Goal: Task Accomplishment & Management: Use online tool/utility

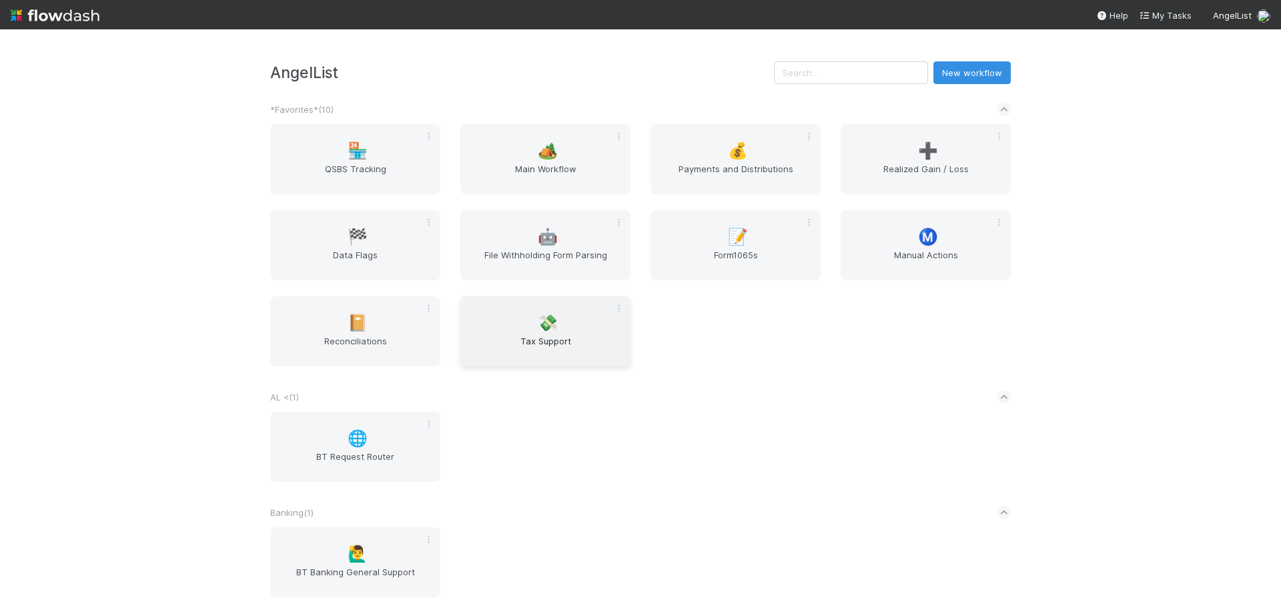
click at [511, 325] on div "💸 Tax Support" at bounding box center [545, 331] width 170 height 70
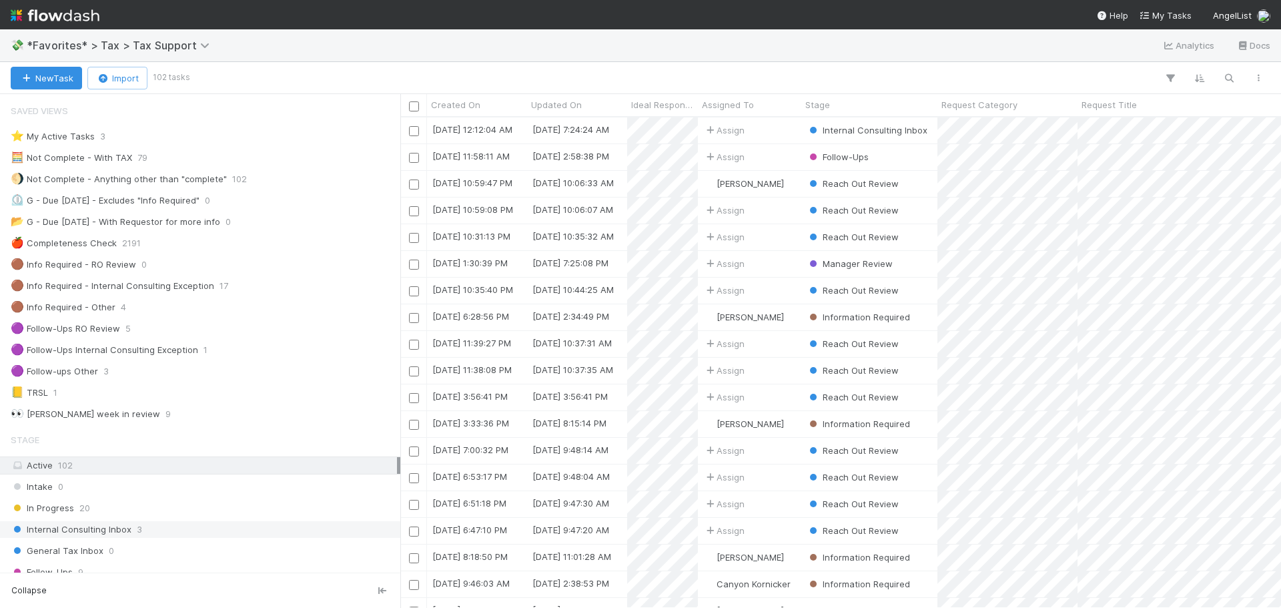
scroll to position [480, 871]
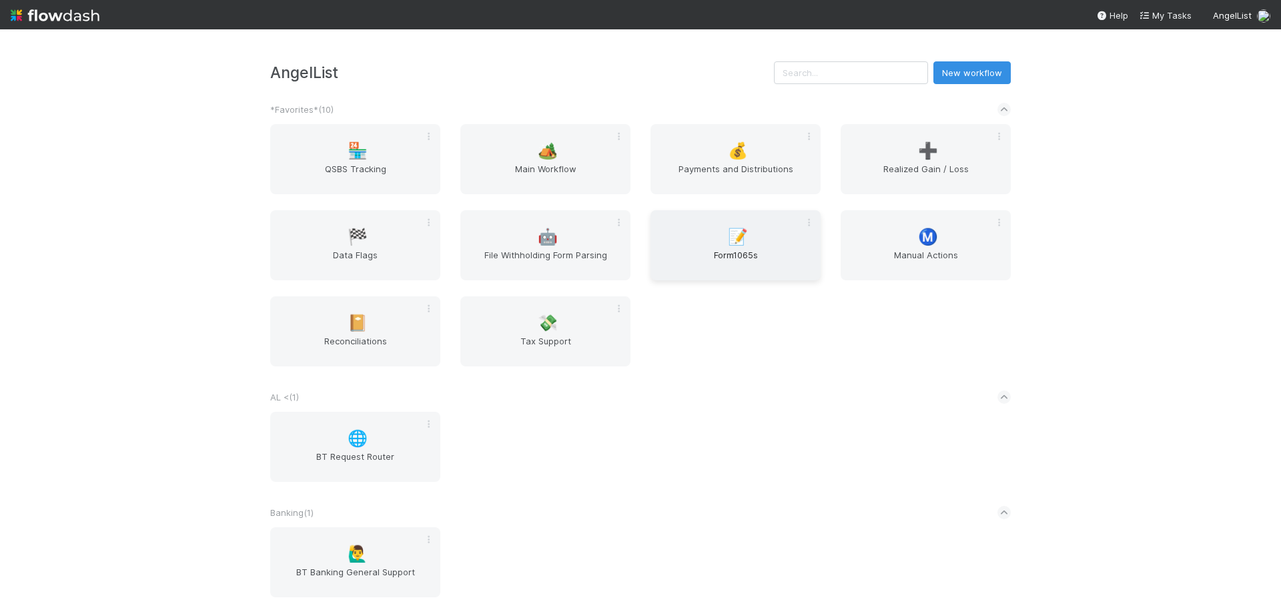
click at [716, 243] on div "📝 Form1065s" at bounding box center [736, 245] width 170 height 70
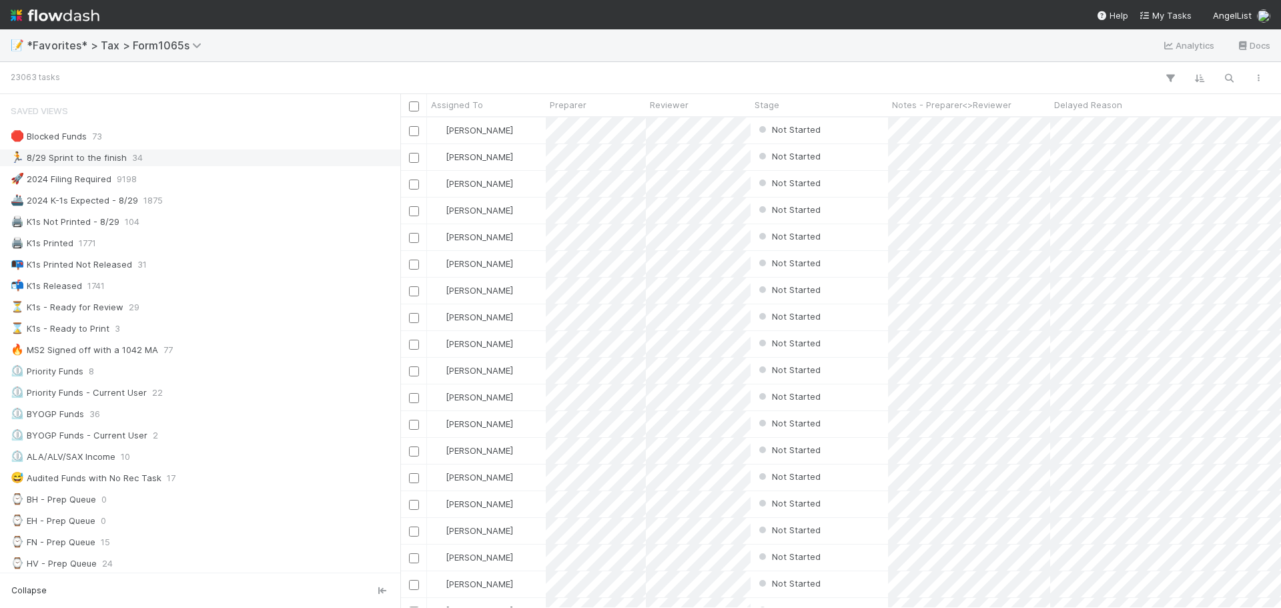
click at [170, 165] on div "🏃 8/29 Sprint to the finish 34" at bounding box center [204, 157] width 386 height 17
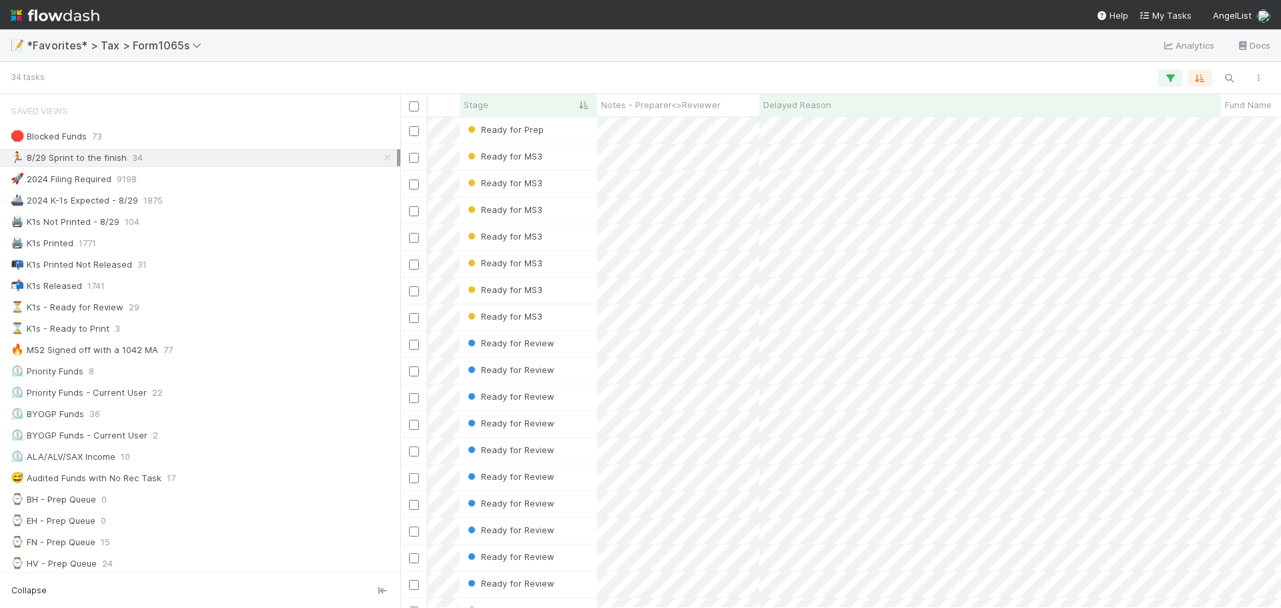
scroll to position [0, 181]
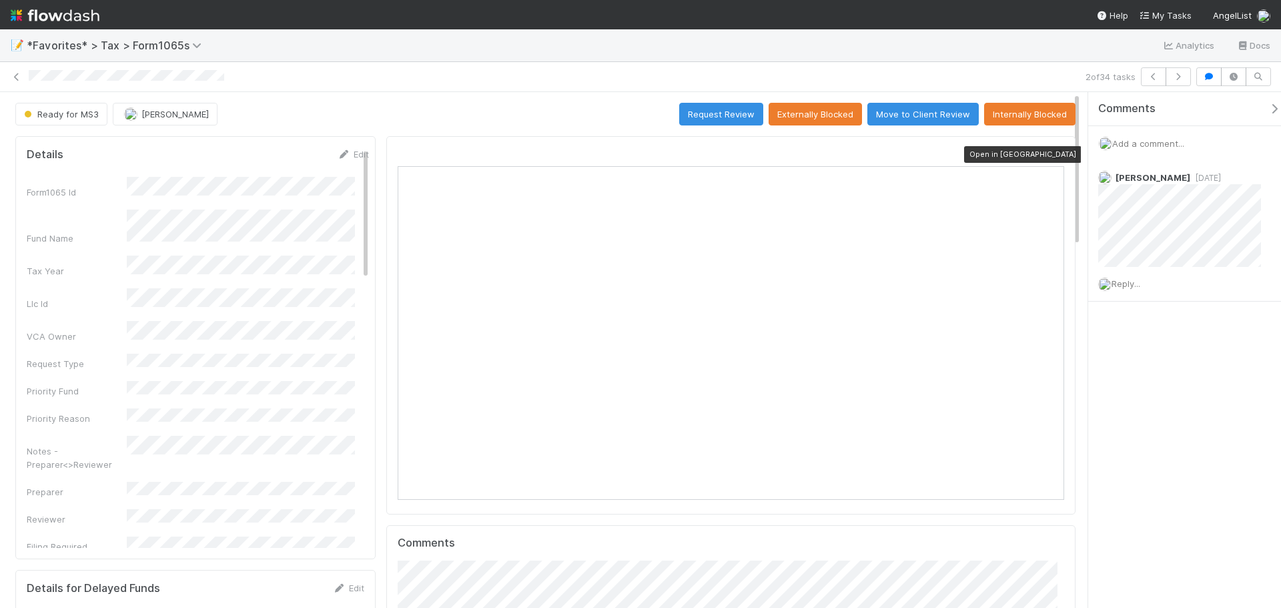
click at [1051, 151] on icon at bounding box center [1057, 154] width 13 height 9
click at [9, 72] on div "2 of 34 tasks" at bounding box center [640, 76] width 1281 height 19
click at [14, 75] on icon at bounding box center [16, 77] width 13 height 9
click at [1051, 157] on icon at bounding box center [1057, 154] width 13 height 9
click at [18, 74] on icon at bounding box center [16, 77] width 13 height 9
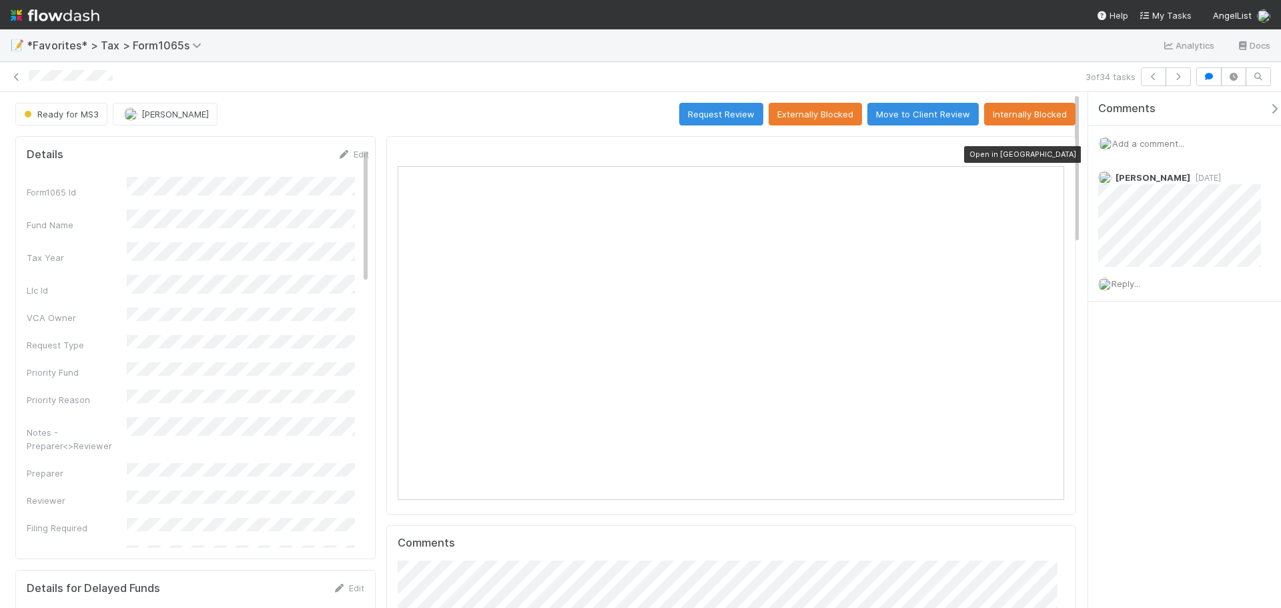
click at [1051, 156] on icon at bounding box center [1057, 154] width 13 height 9
click at [21, 81] on link at bounding box center [16, 76] width 13 height 13
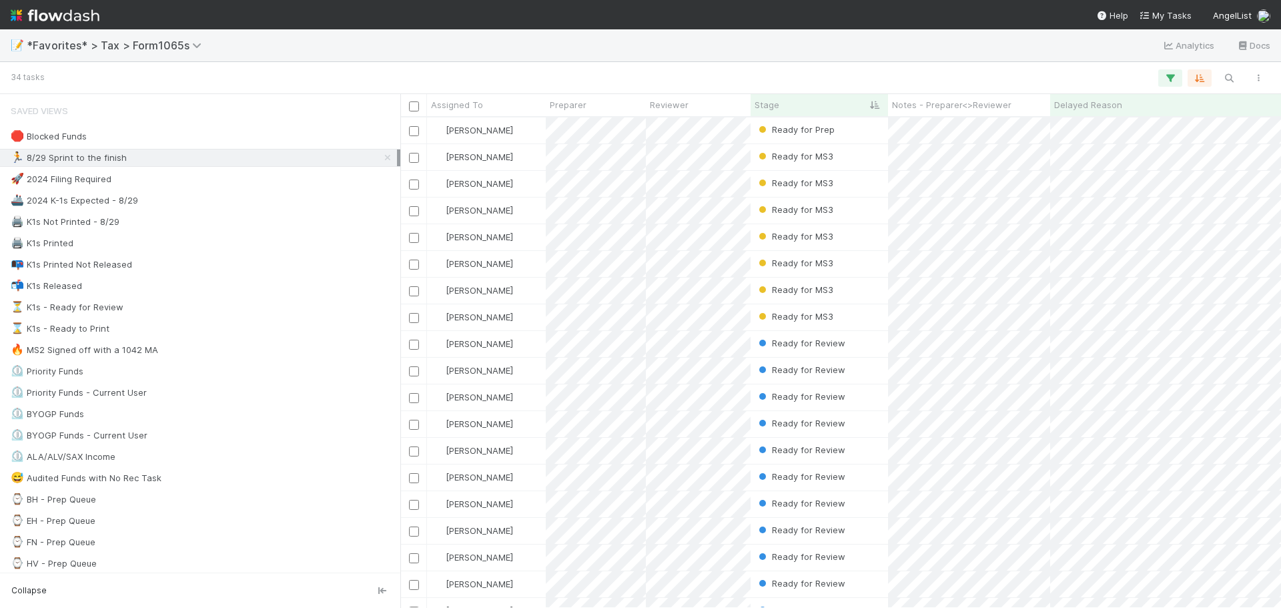
scroll to position [480, 871]
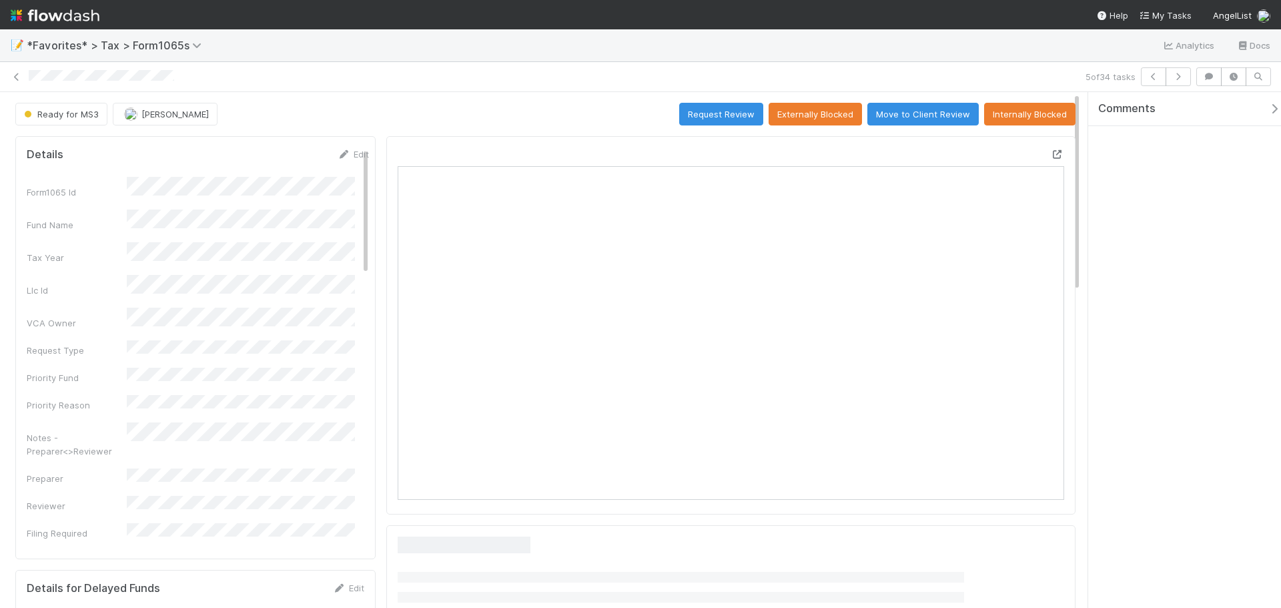
click at [1051, 153] on icon at bounding box center [1057, 154] width 13 height 9
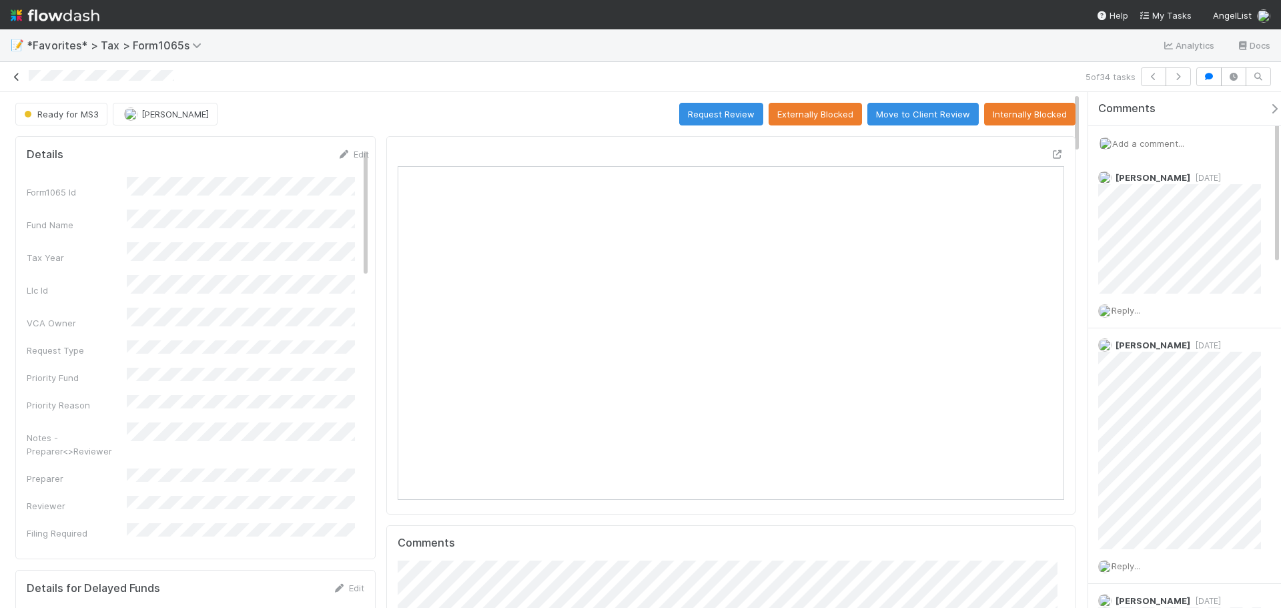
click at [15, 73] on icon at bounding box center [16, 77] width 13 height 9
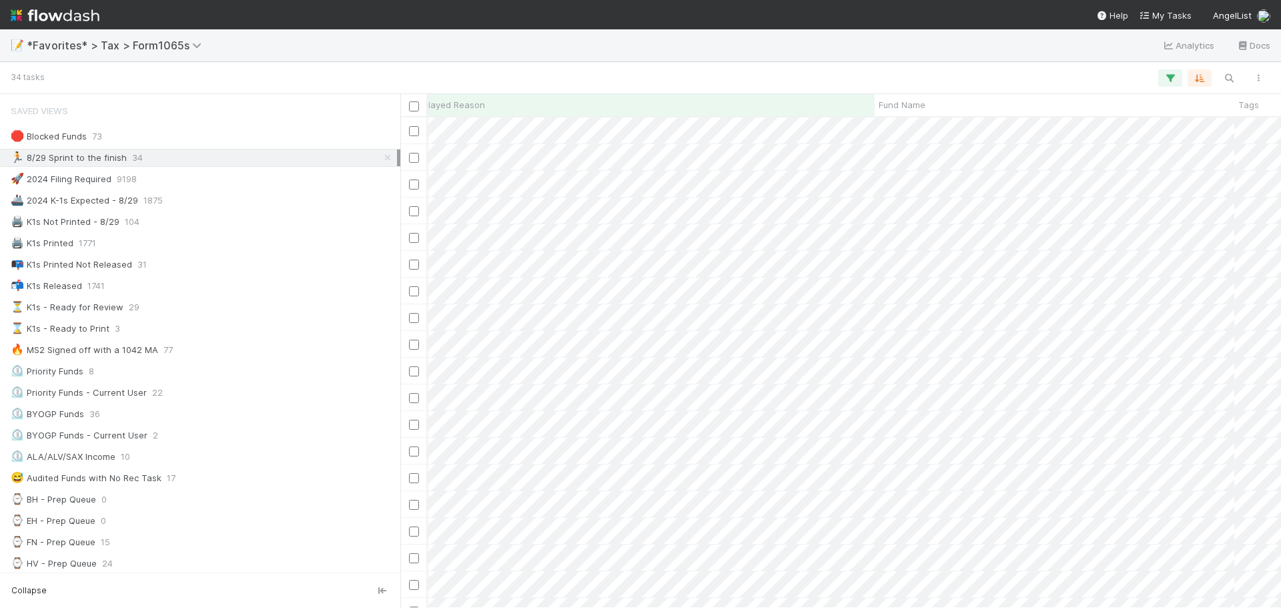
scroll to position [0, 665]
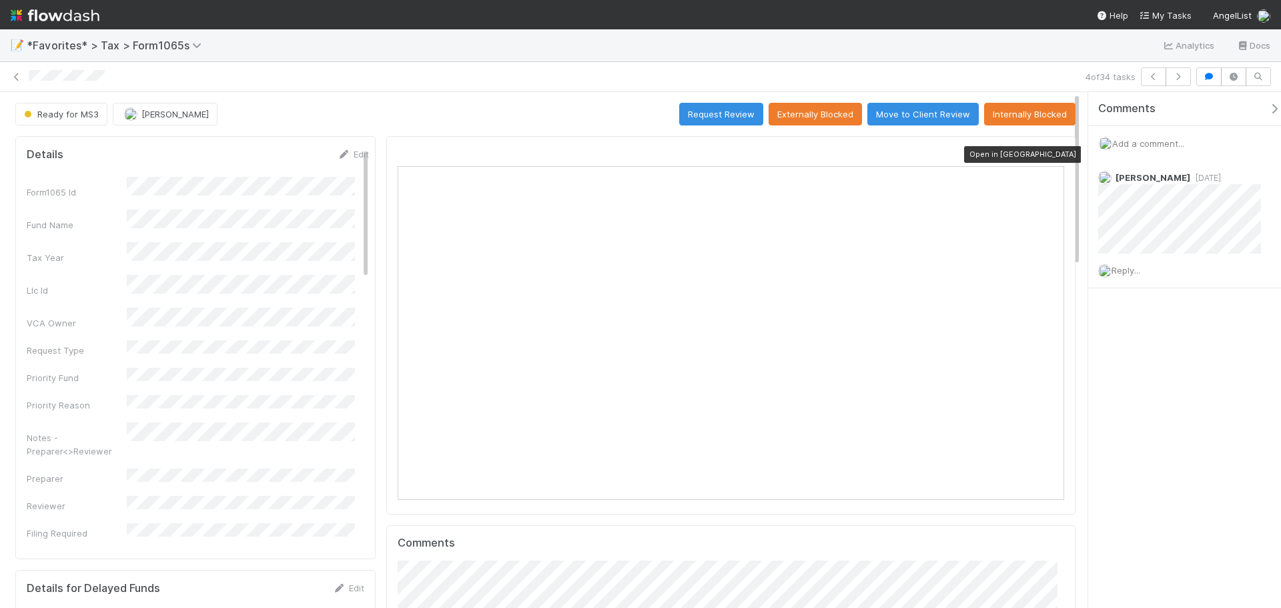
click at [1051, 157] on icon at bounding box center [1057, 154] width 13 height 9
click at [14, 78] on icon at bounding box center [16, 77] width 13 height 9
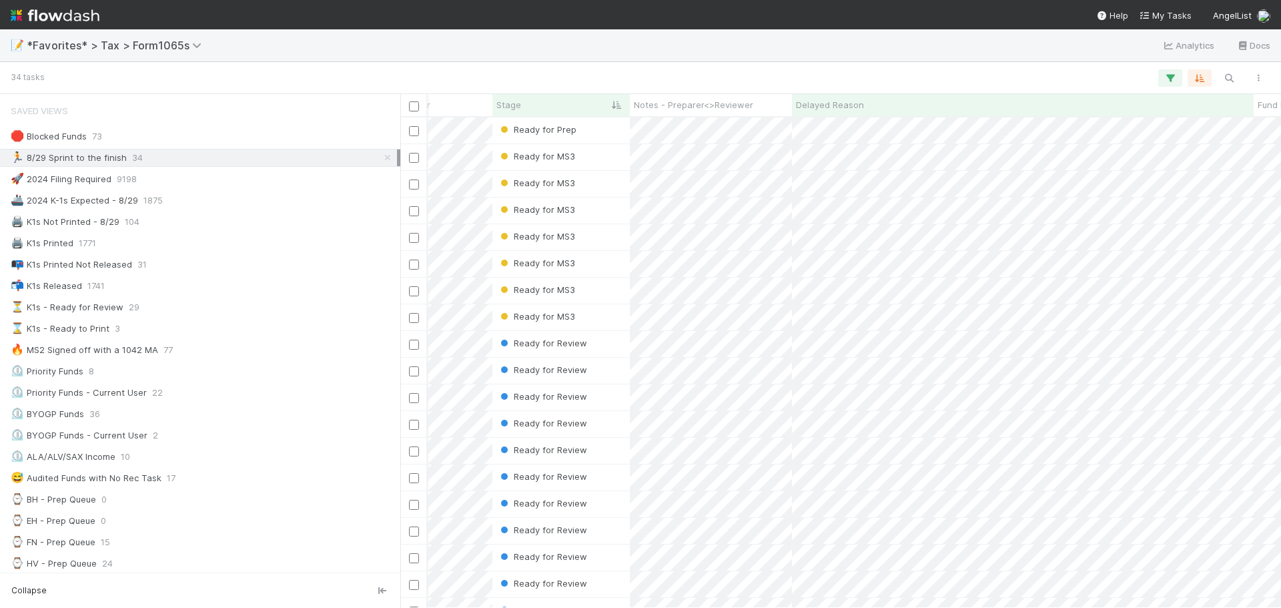
scroll to position [0, 93]
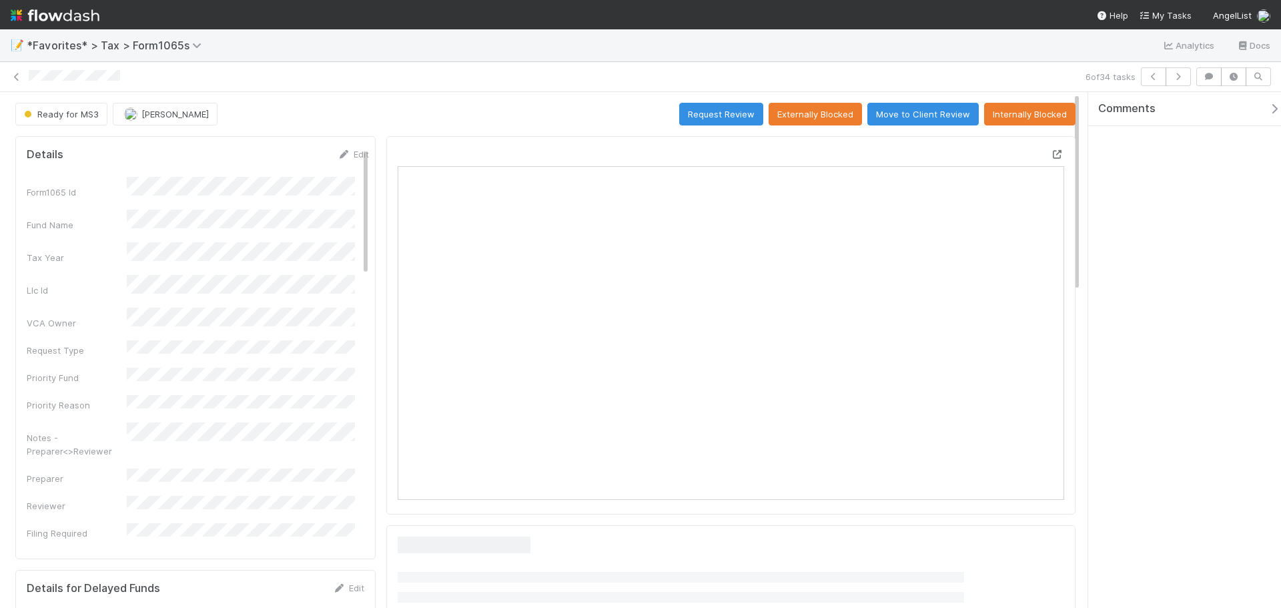
click at [1051, 151] on icon at bounding box center [1057, 154] width 13 height 9
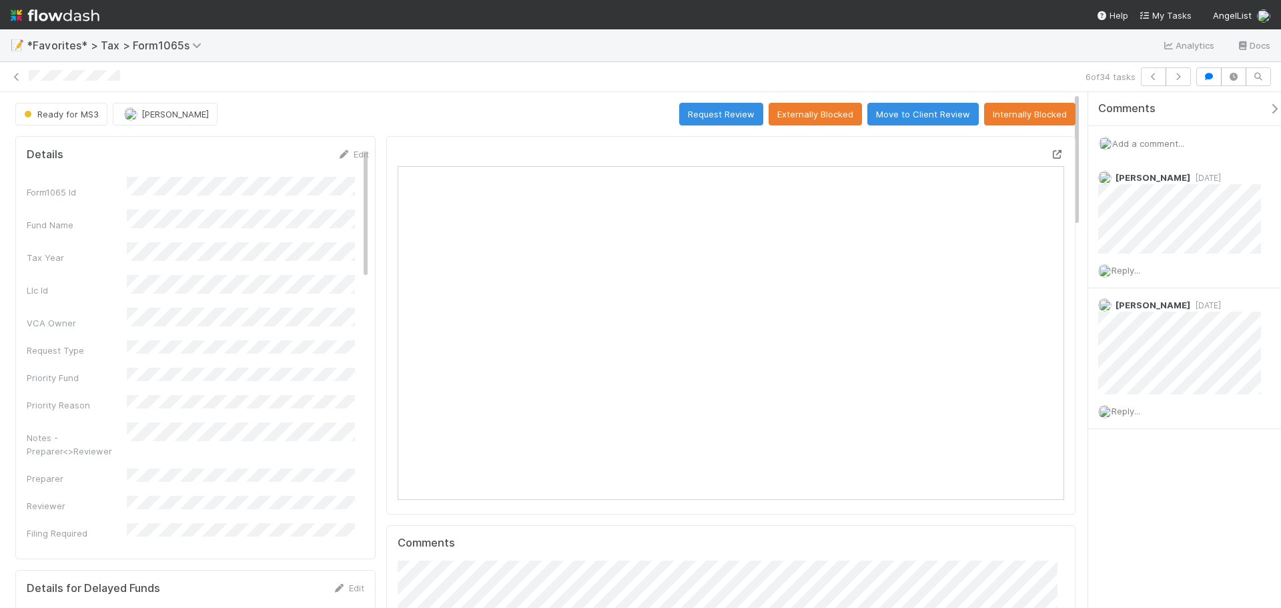
scroll to position [261, 324]
click at [12, 79] on icon at bounding box center [16, 77] width 13 height 9
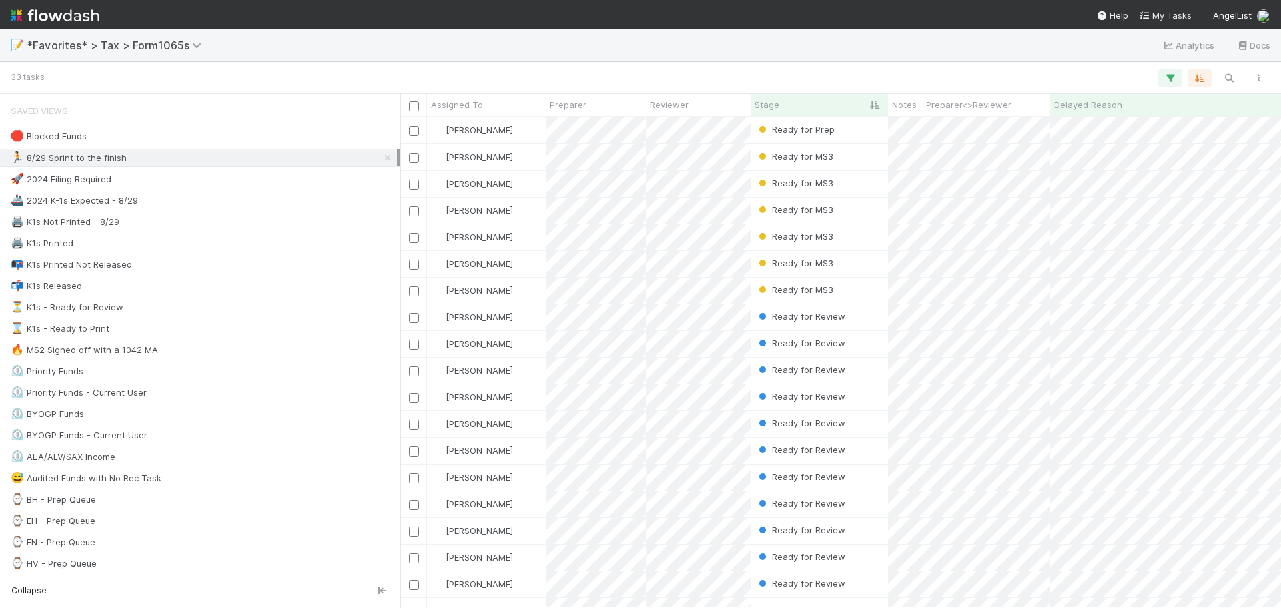
scroll to position [480, 871]
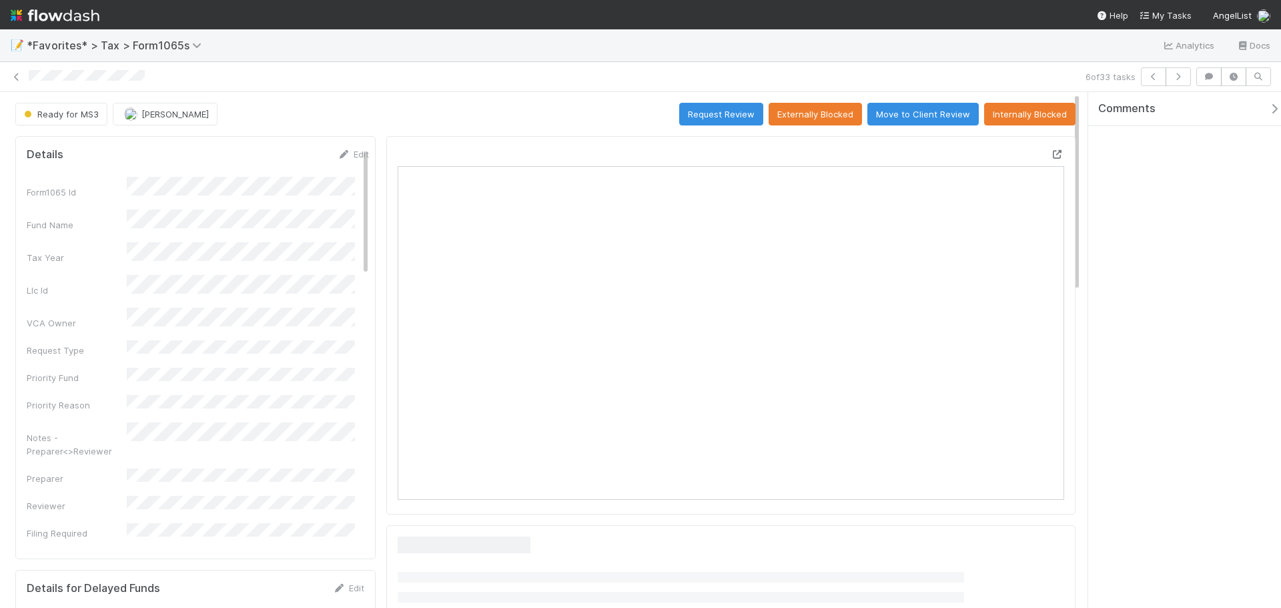
click at [1051, 153] on icon at bounding box center [1057, 154] width 13 height 9
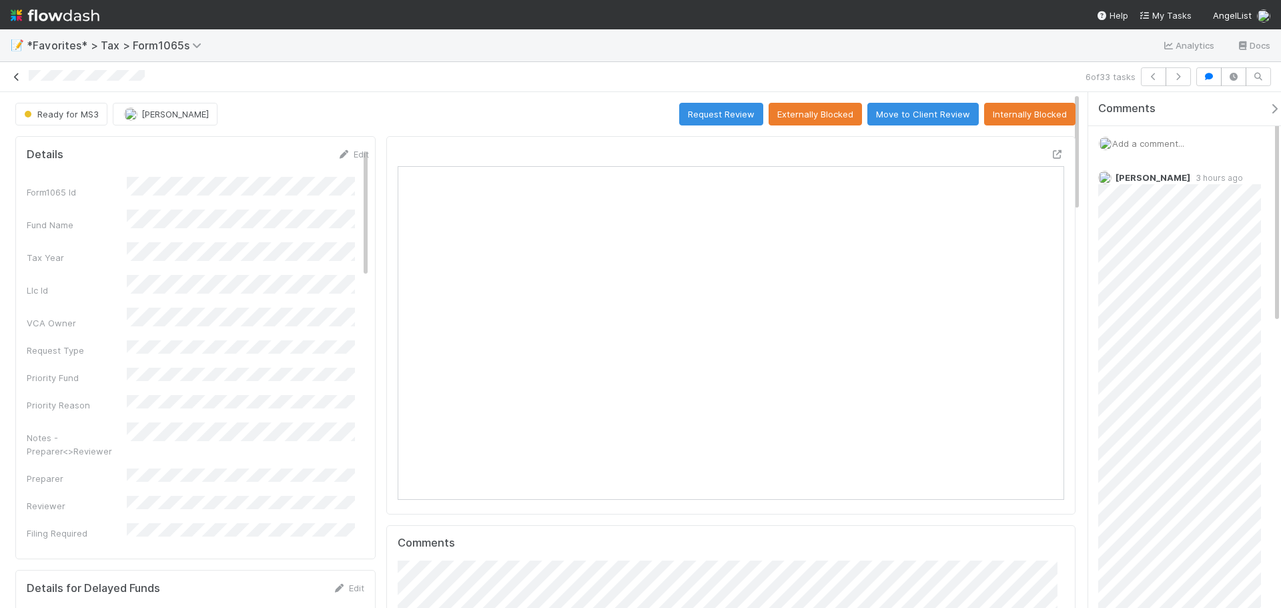
click at [16, 81] on icon at bounding box center [16, 77] width 13 height 9
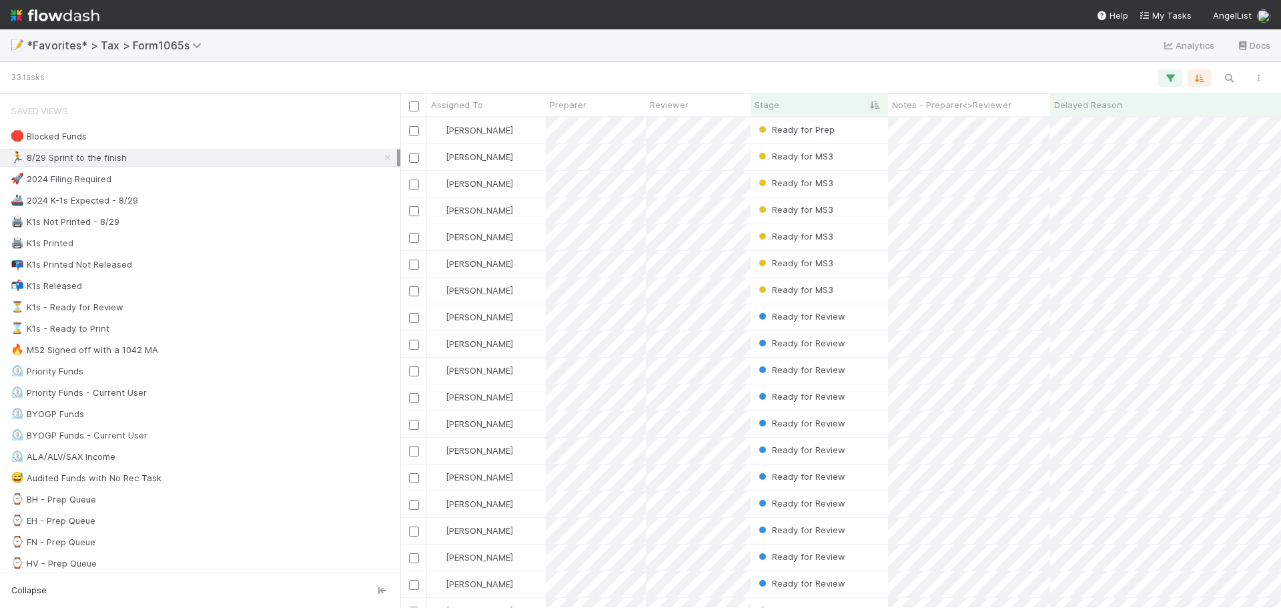
scroll to position [480, 871]
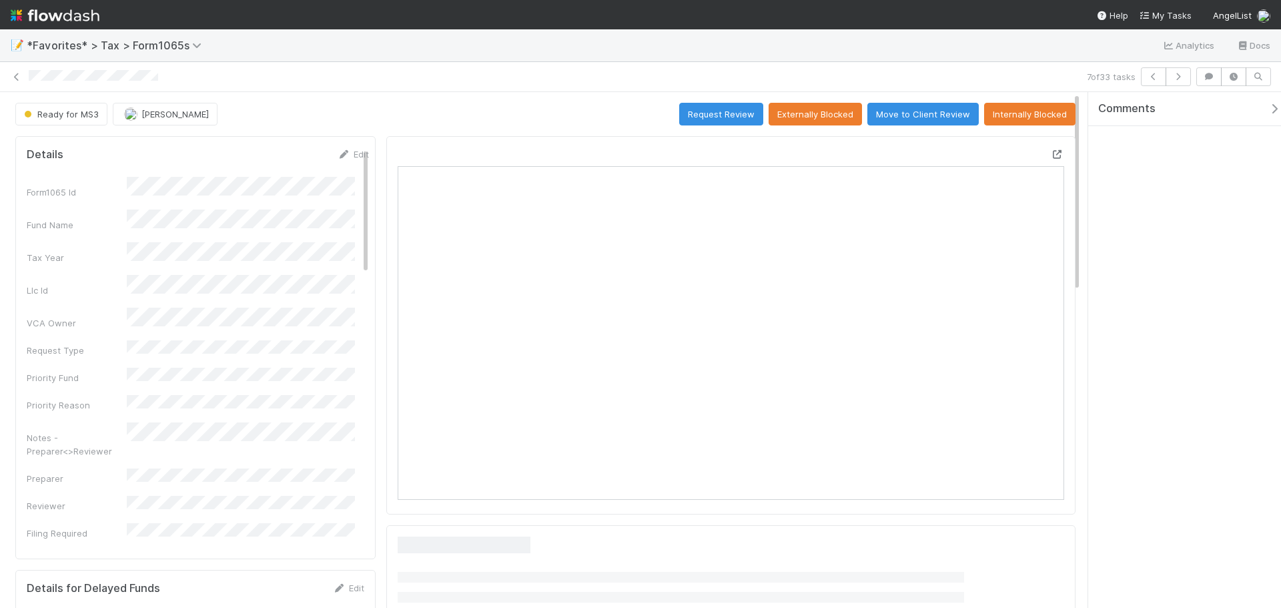
click at [1051, 151] on icon at bounding box center [1057, 154] width 13 height 9
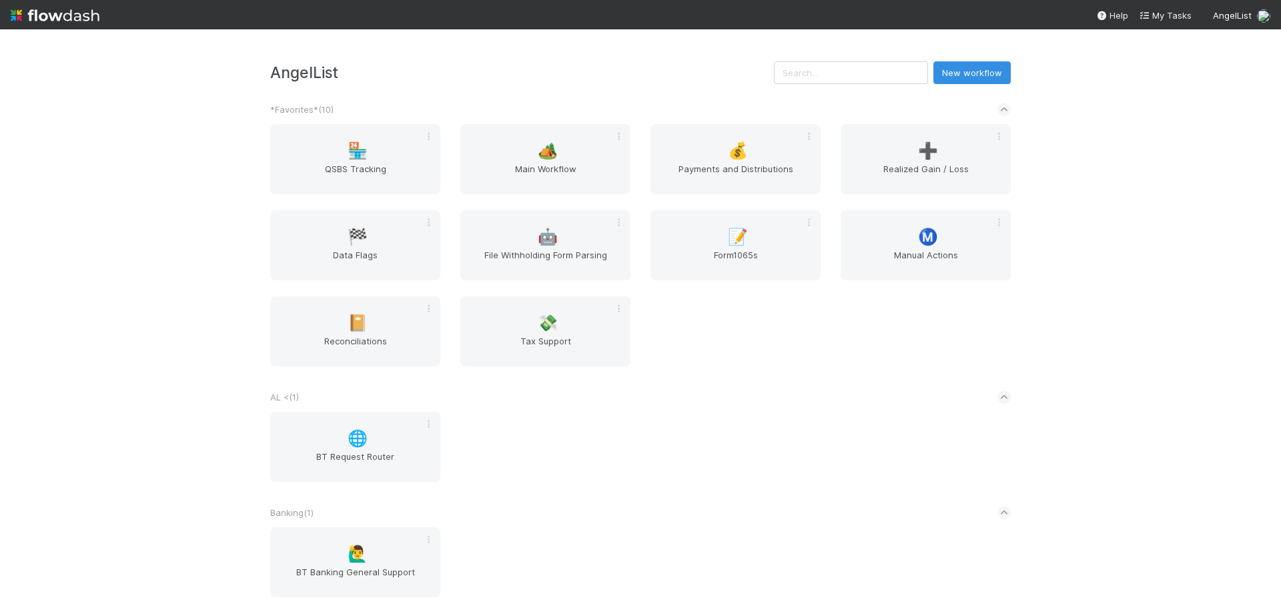
click at [719, 426] on div "🌐 BT Request Router" at bounding box center [640, 455] width 761 height 86
click at [751, 450] on div "🌐 BT Request Router" at bounding box center [640, 455] width 761 height 86
click at [734, 258] on span "Form1065s" at bounding box center [735, 261] width 159 height 27
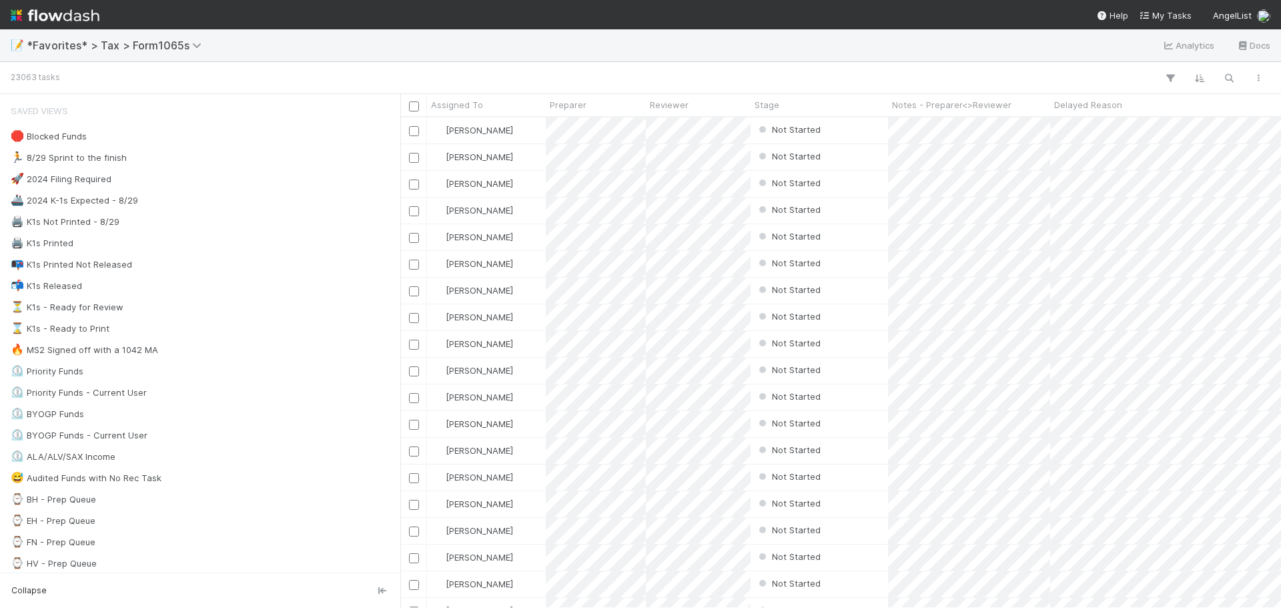
scroll to position [480, 871]
click at [171, 164] on div "🏃 8/29 Sprint to the finish 33" at bounding box center [204, 157] width 386 height 17
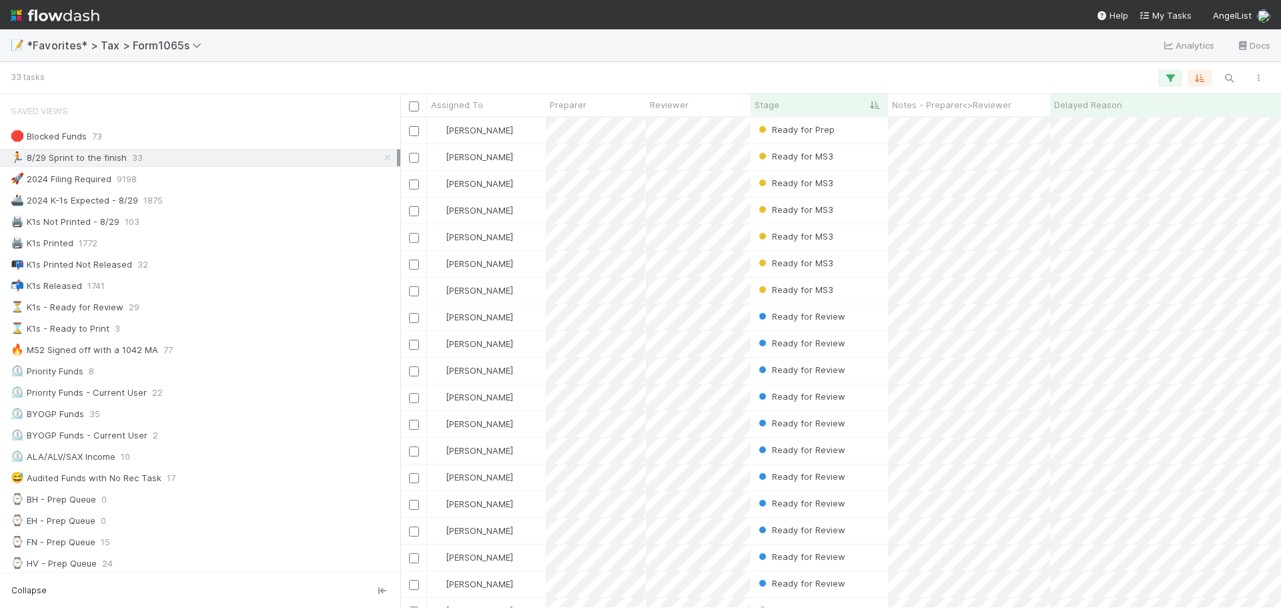
scroll to position [480, 871]
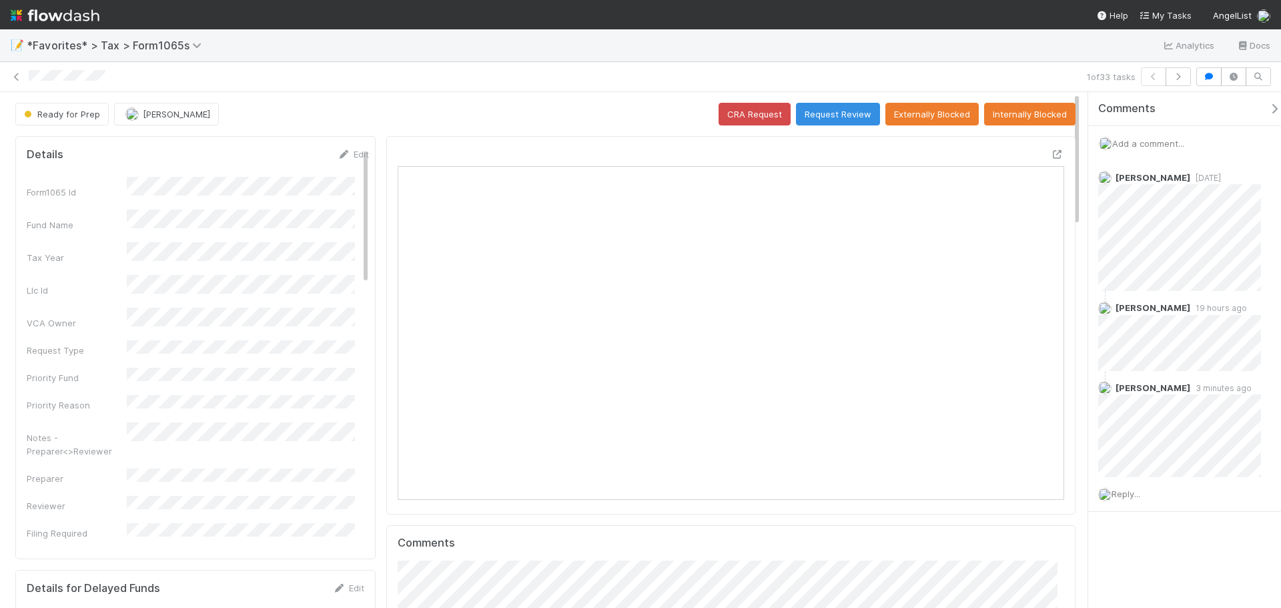
scroll to position [261, 324]
click at [15, 73] on icon at bounding box center [16, 77] width 13 height 9
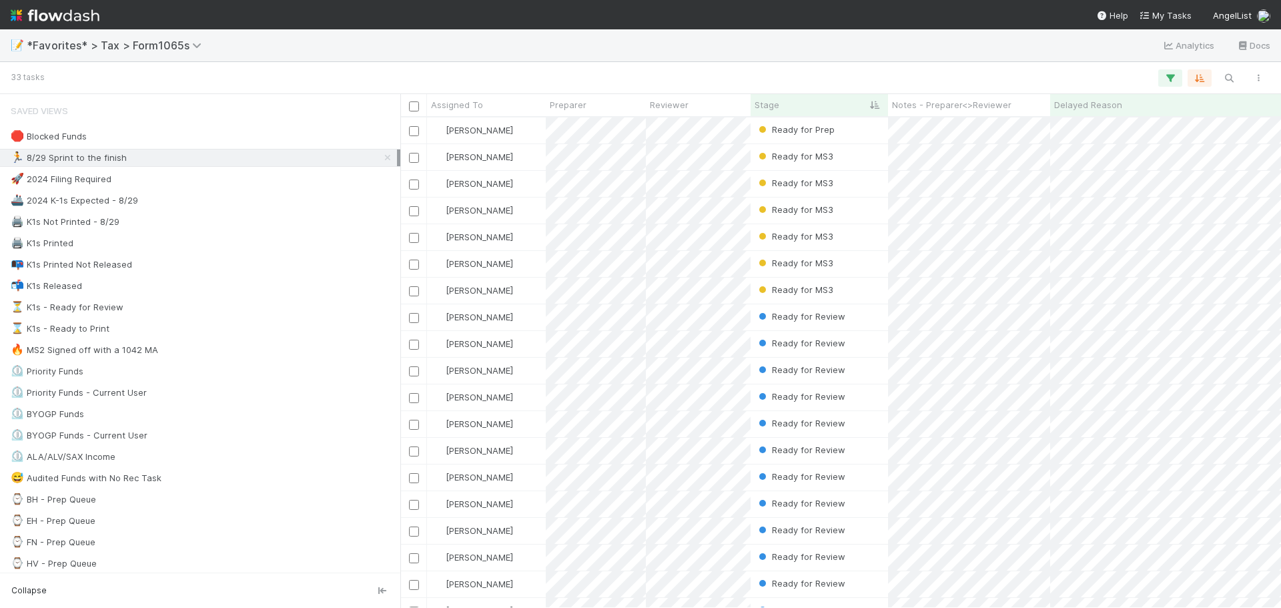
scroll to position [480, 871]
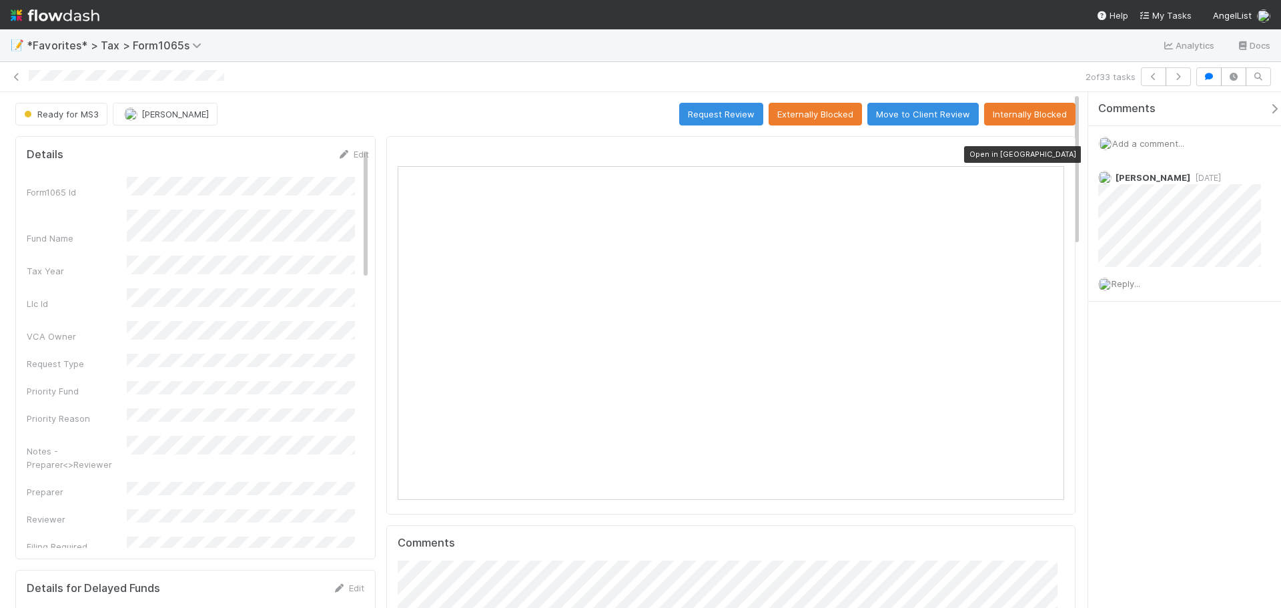
scroll to position [261, 650]
click at [1051, 155] on icon at bounding box center [1057, 154] width 13 height 9
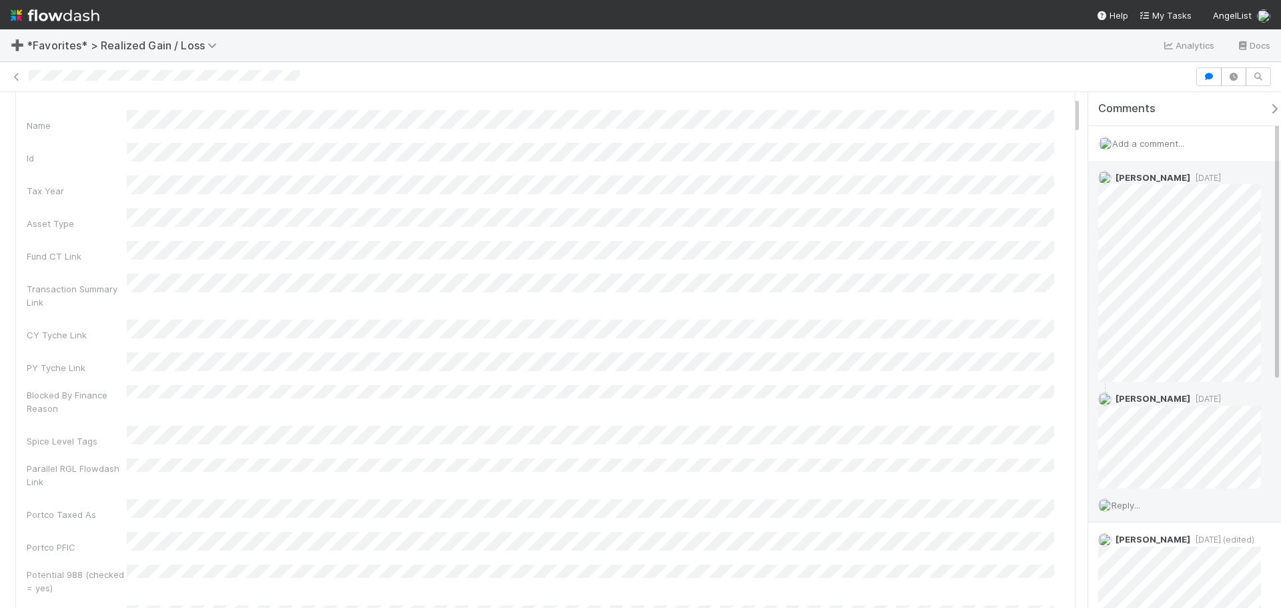
scroll to position [403, 0]
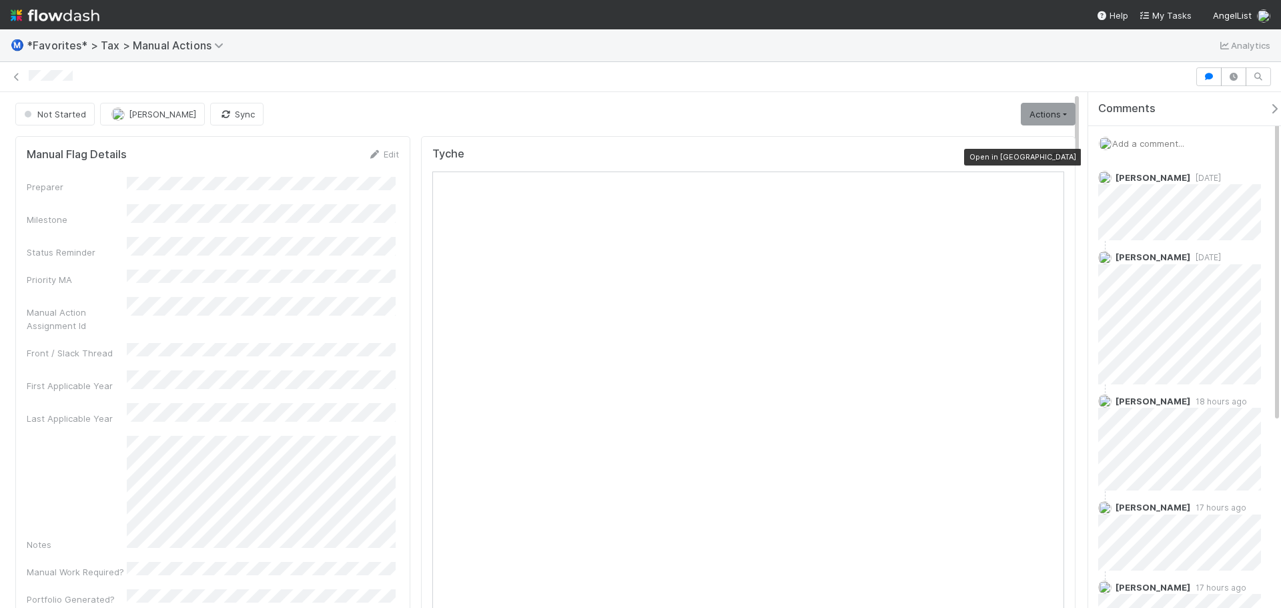
click at [1051, 160] on icon at bounding box center [1057, 157] width 13 height 9
